Goal: Navigation & Orientation: Understand site structure

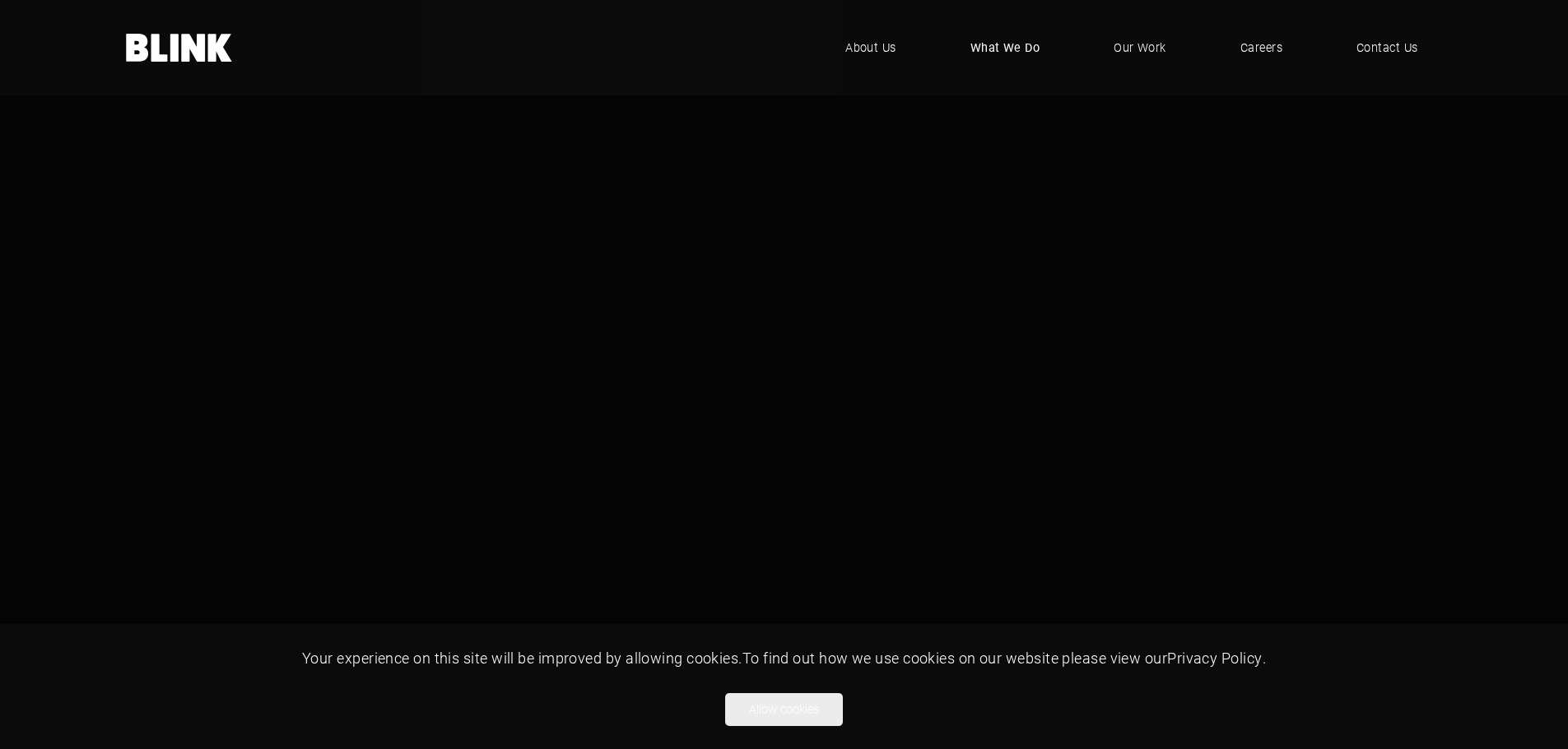
click at [1007, 55] on span "What We Do" at bounding box center [1005, 47] width 70 height 18
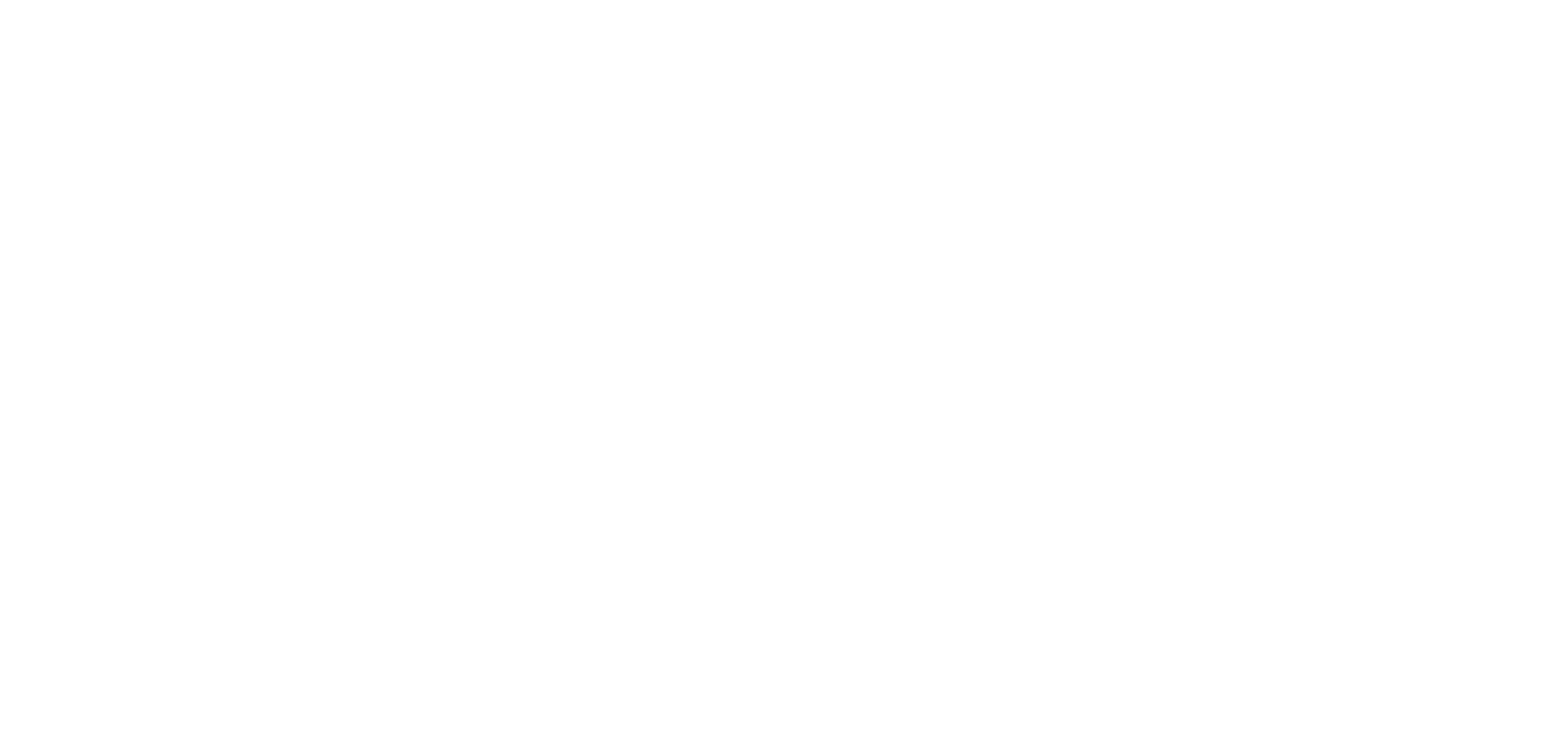
click at [0, 0] on html at bounding box center [0, 0] width 0 height 0
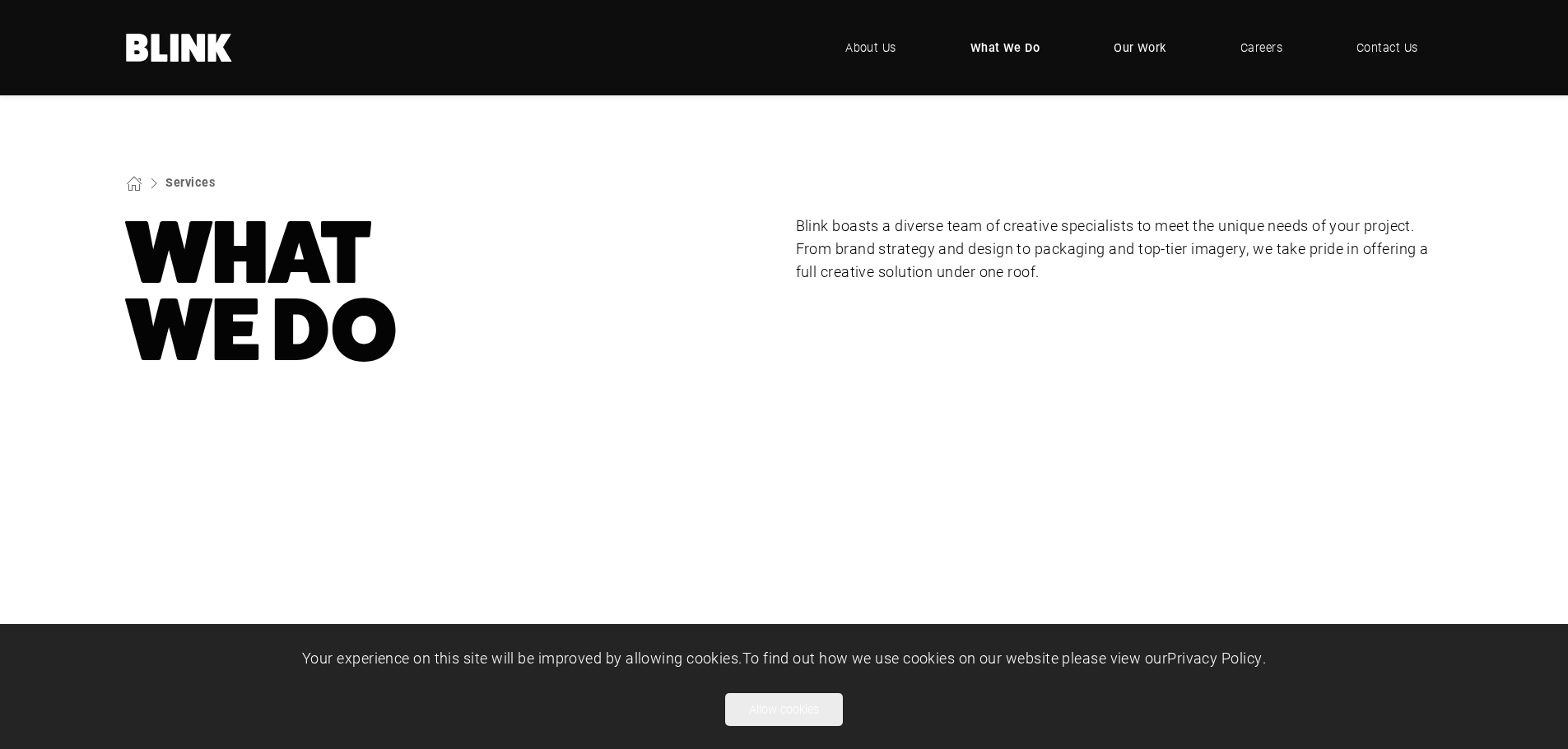
click at [1118, 41] on span "Our Work" at bounding box center [1140, 47] width 52 height 18
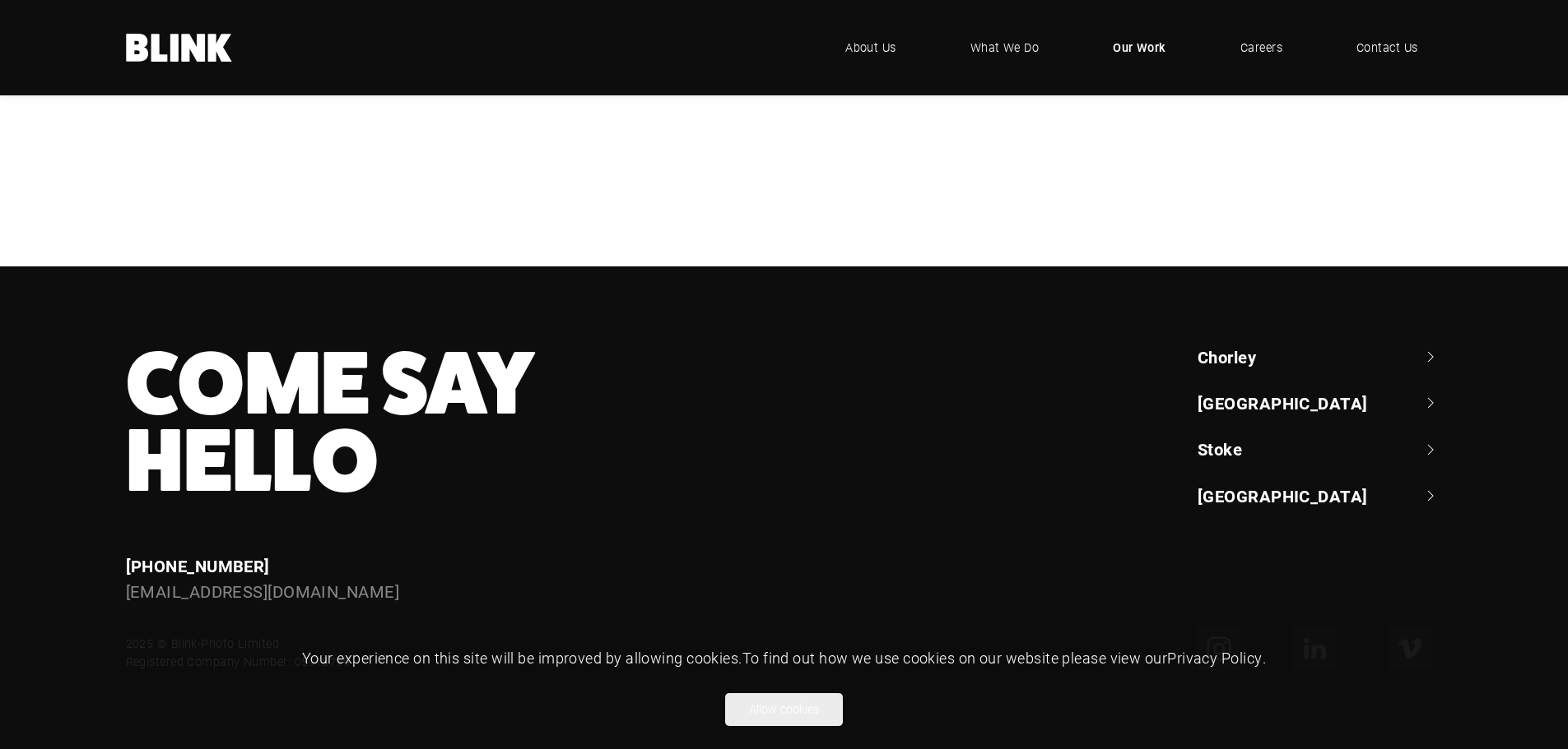
scroll to position [1558, 0]
